Goal: Find specific page/section: Find specific page/section

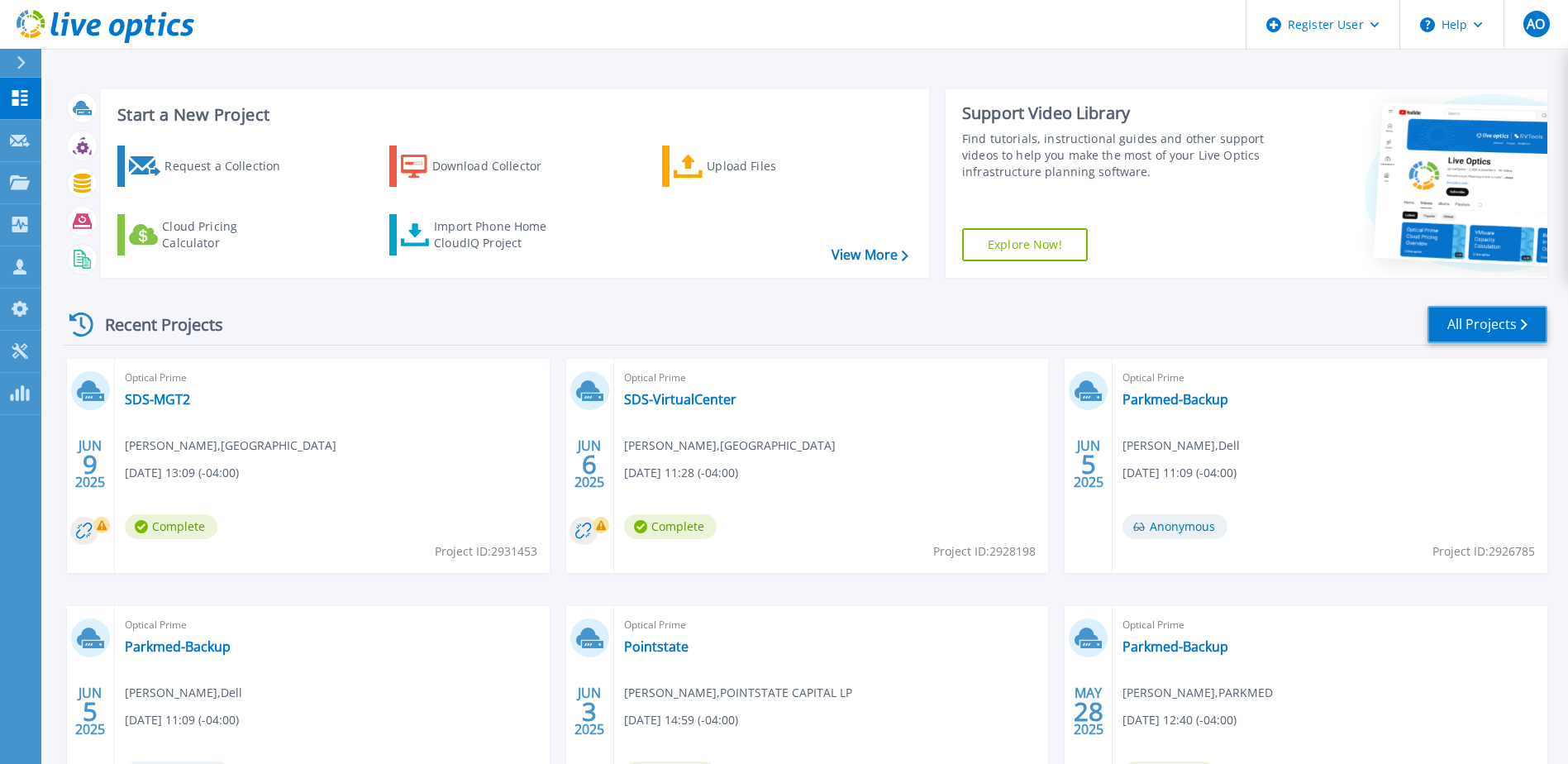
click at [1517, 325] on link "All Projects" at bounding box center [1487, 324] width 120 height 38
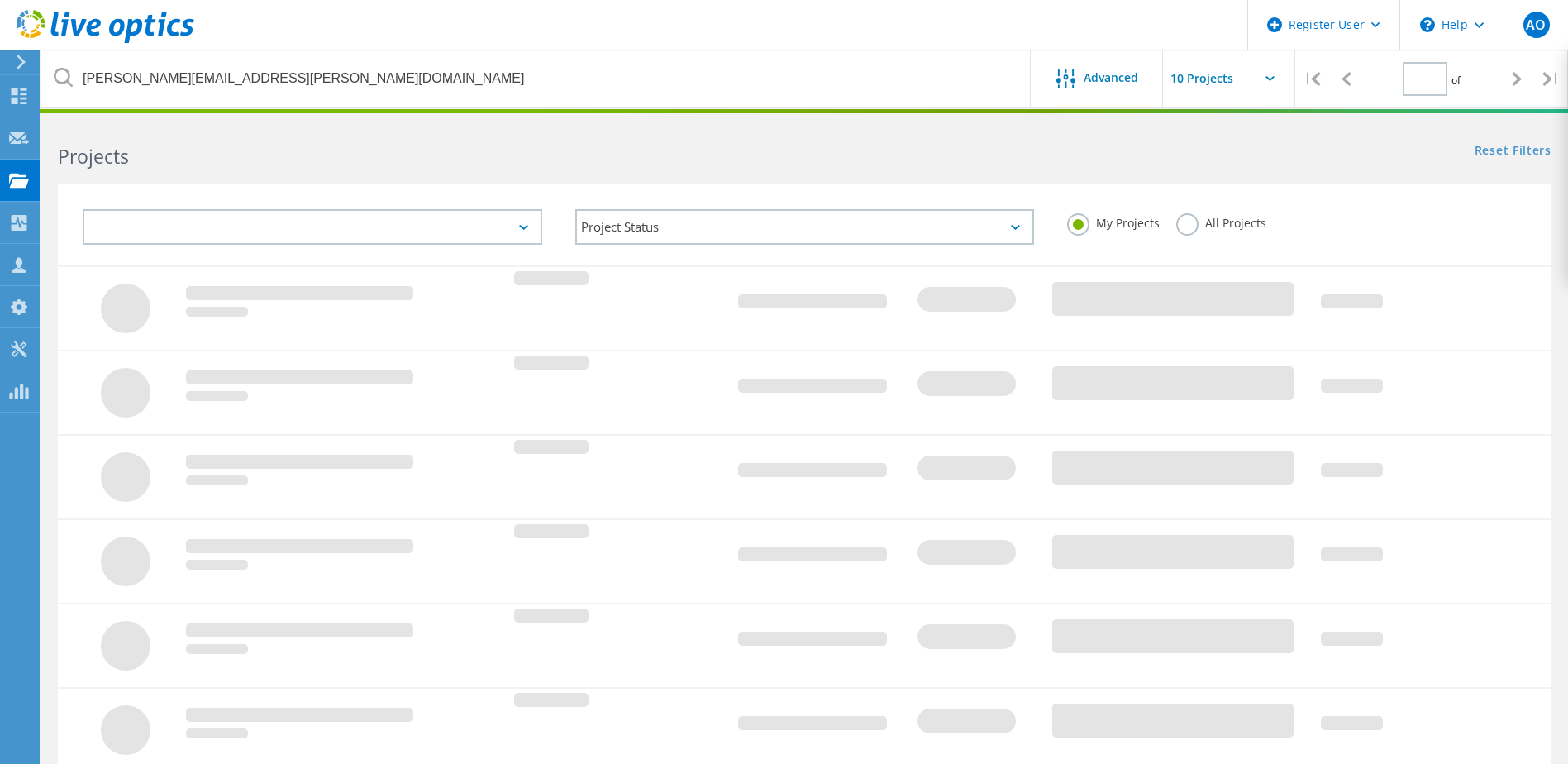
type input "1"
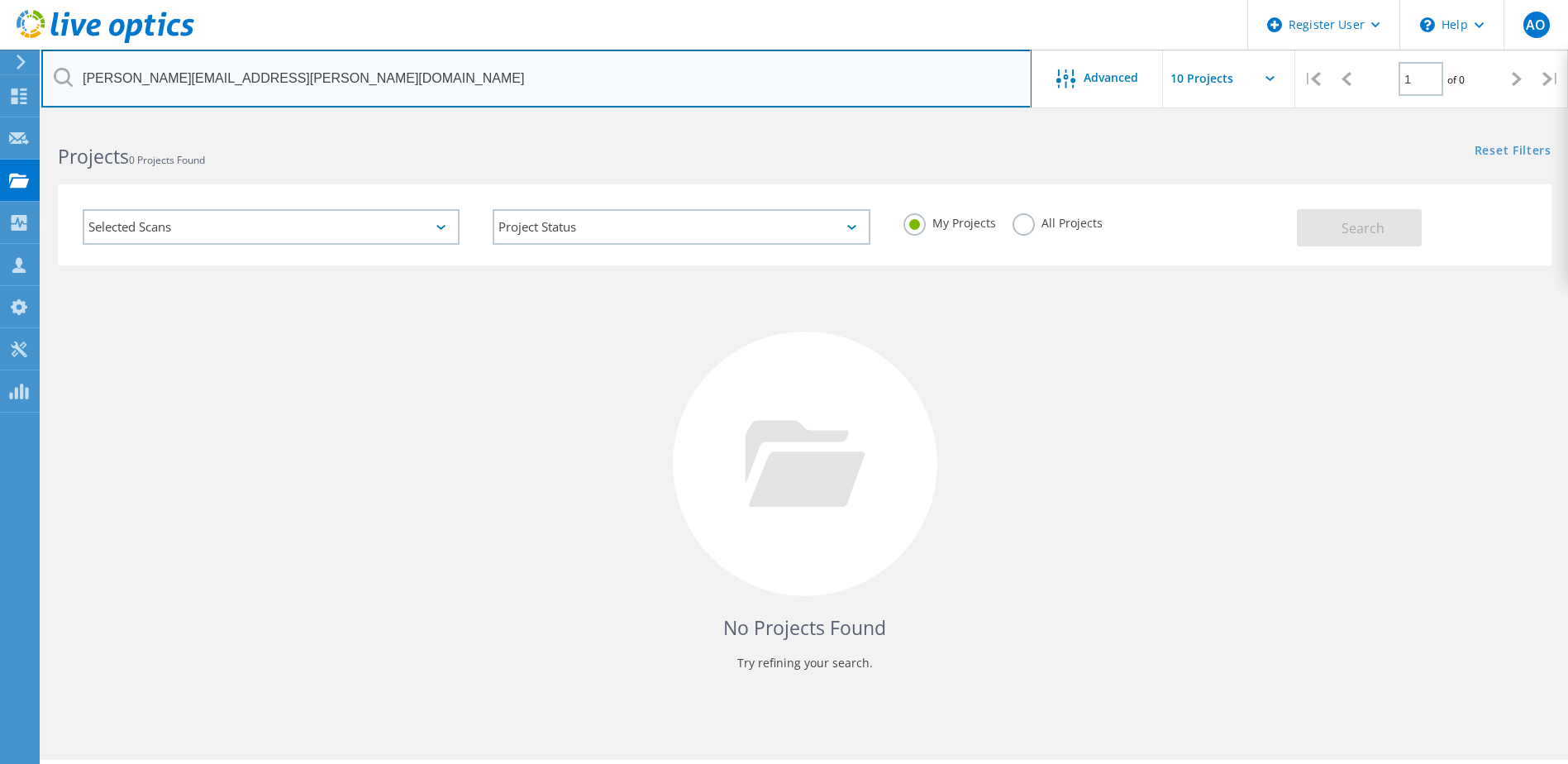
drag, startPoint x: 271, startPoint y: 86, endPoint x: 54, endPoint y: 84, distance: 217.0
click at [54, 84] on div "Damion.Clunis@anz.com" at bounding box center [536, 78] width 989 height 58
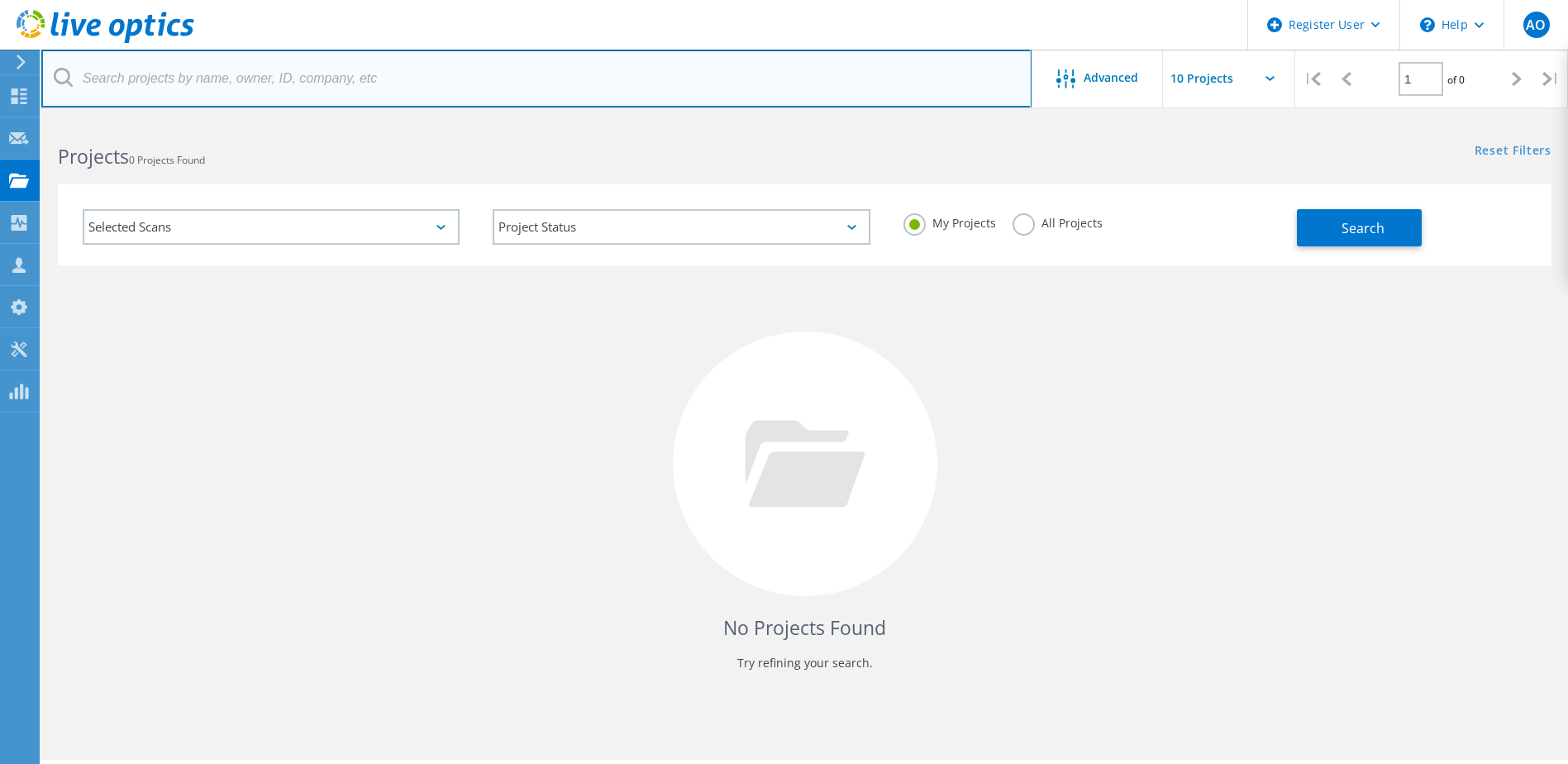
paste input "wrivas@hlw.com"
type input "wrivas@hlw.com"
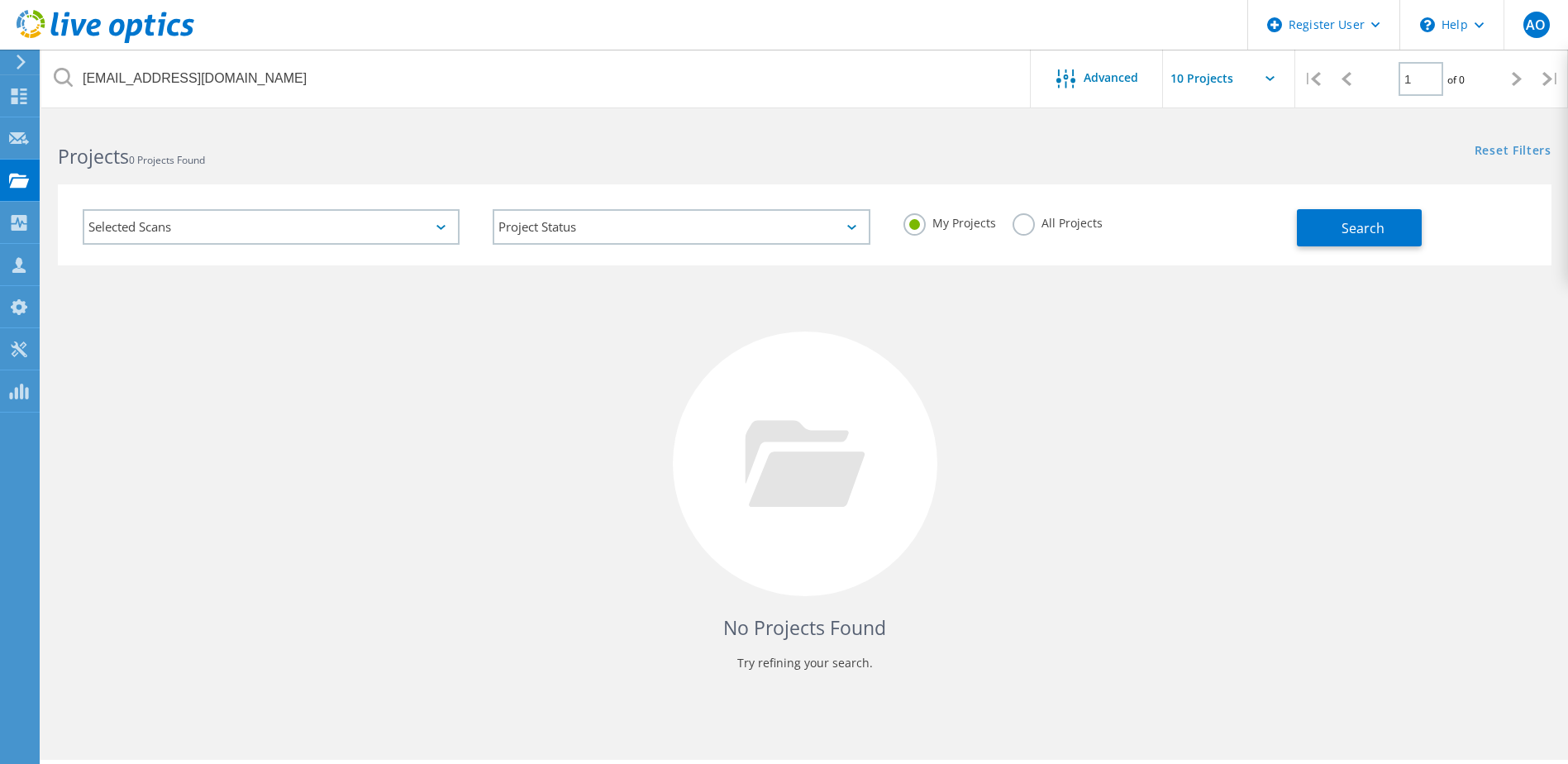
click at [1024, 228] on label "All Projects" at bounding box center [1058, 221] width 90 height 16
click at [0, 0] on input "All Projects" at bounding box center [0, 0] width 0 height 0
click at [1378, 224] on span "Search" at bounding box center [1363, 229] width 43 height 18
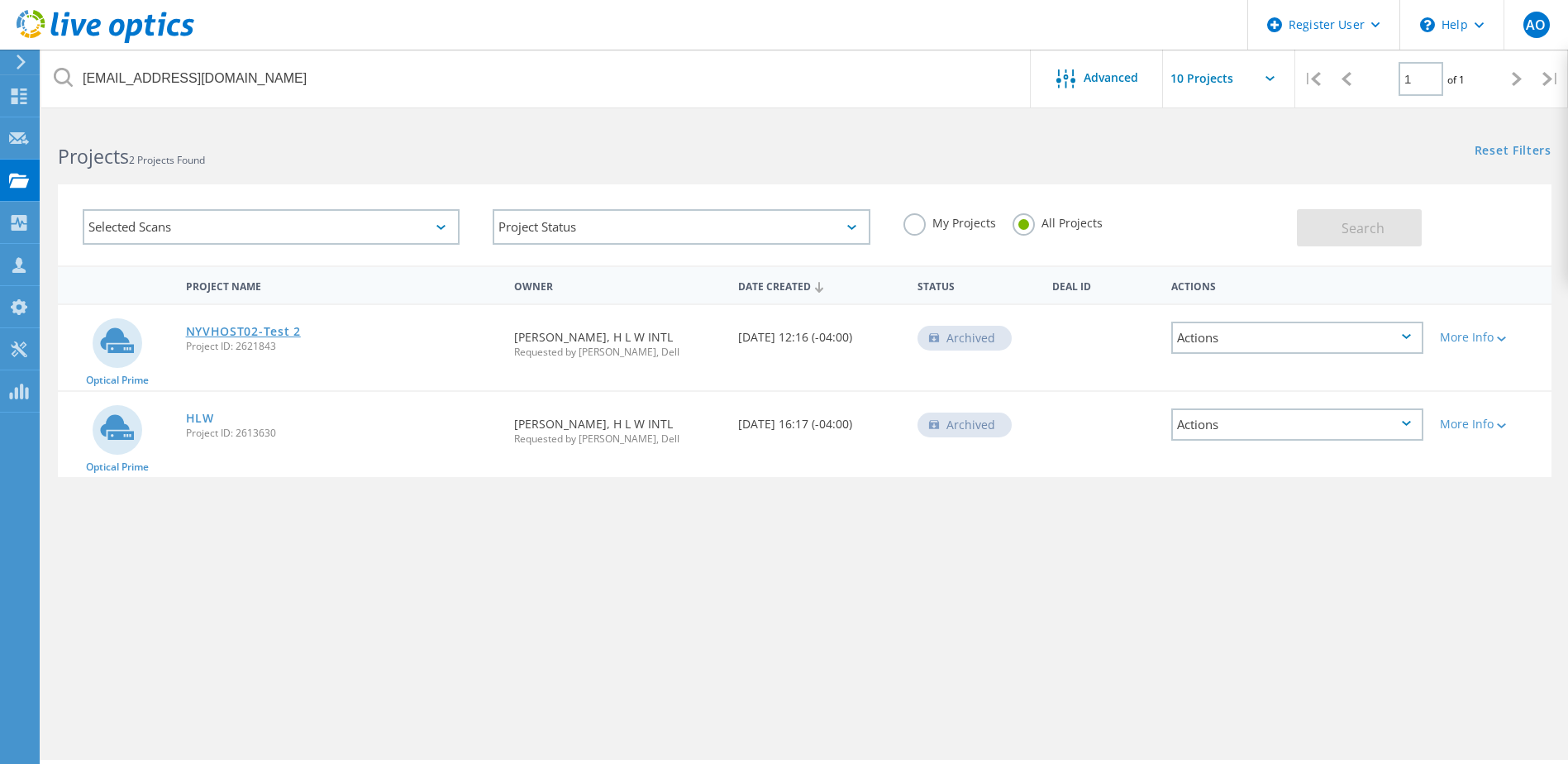
click at [269, 332] on link "NYVHOST02-Test 2" at bounding box center [244, 331] width 115 height 12
